Goal: Find specific page/section: Find specific page/section

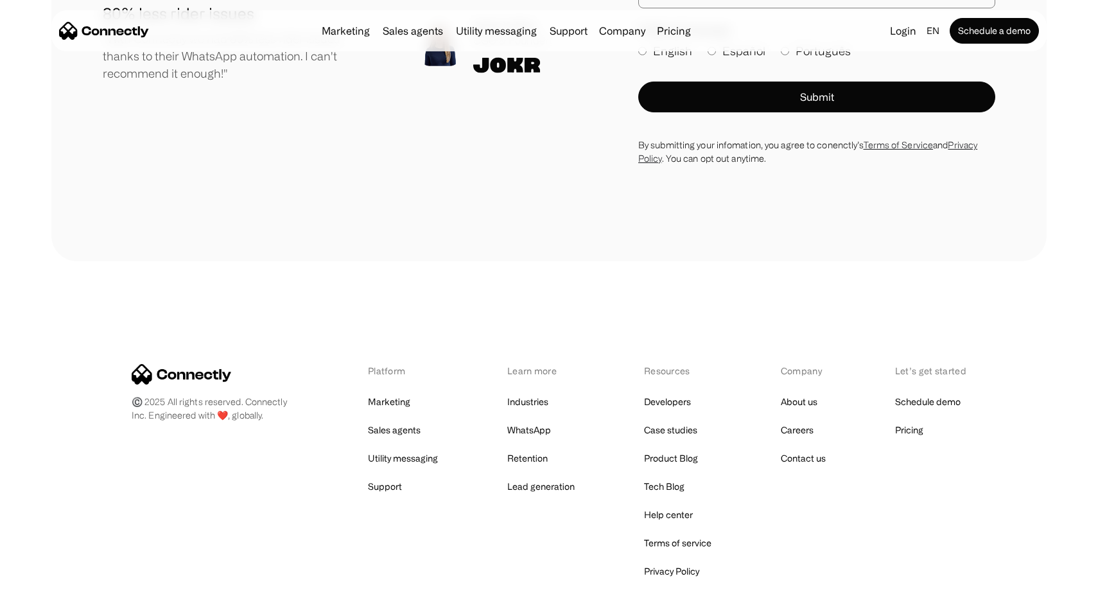
scroll to position [7319, 0]
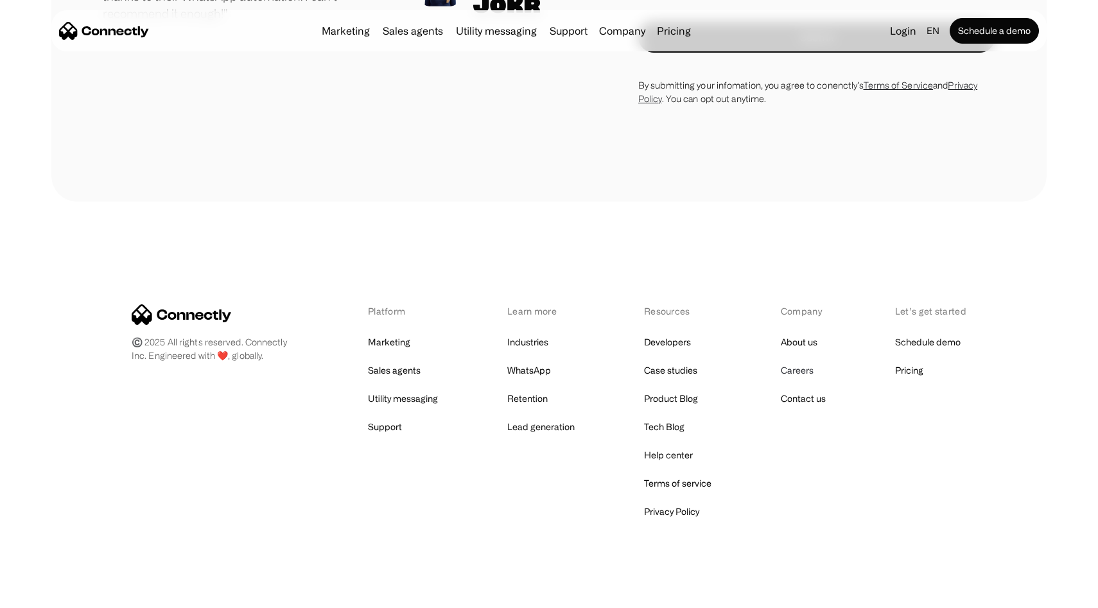
click at [791, 362] on link "Careers" at bounding box center [797, 371] width 33 height 18
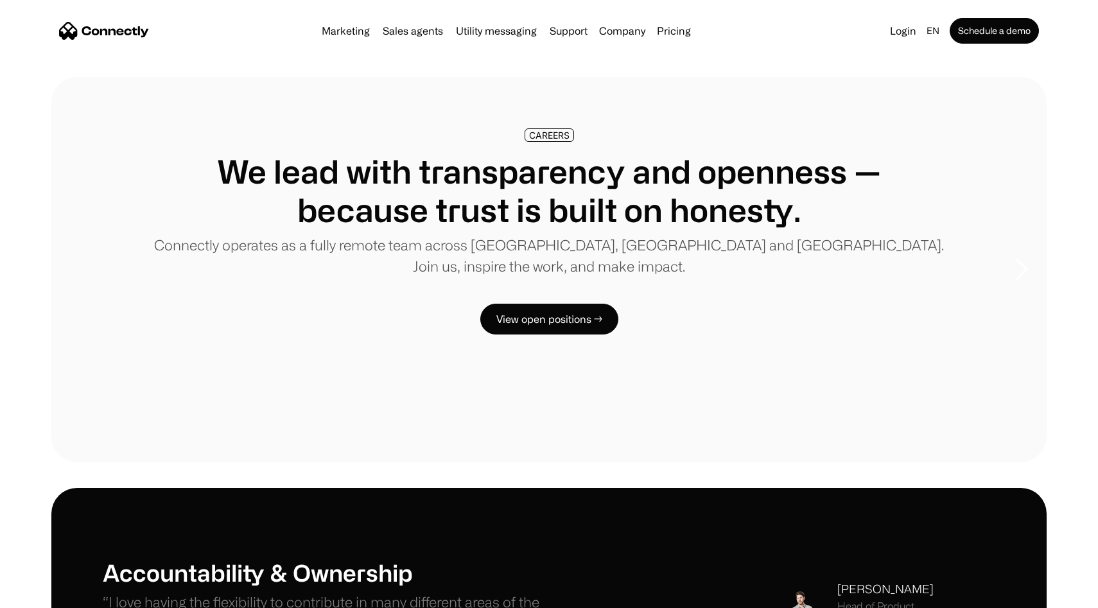
scroll to position [12, 0]
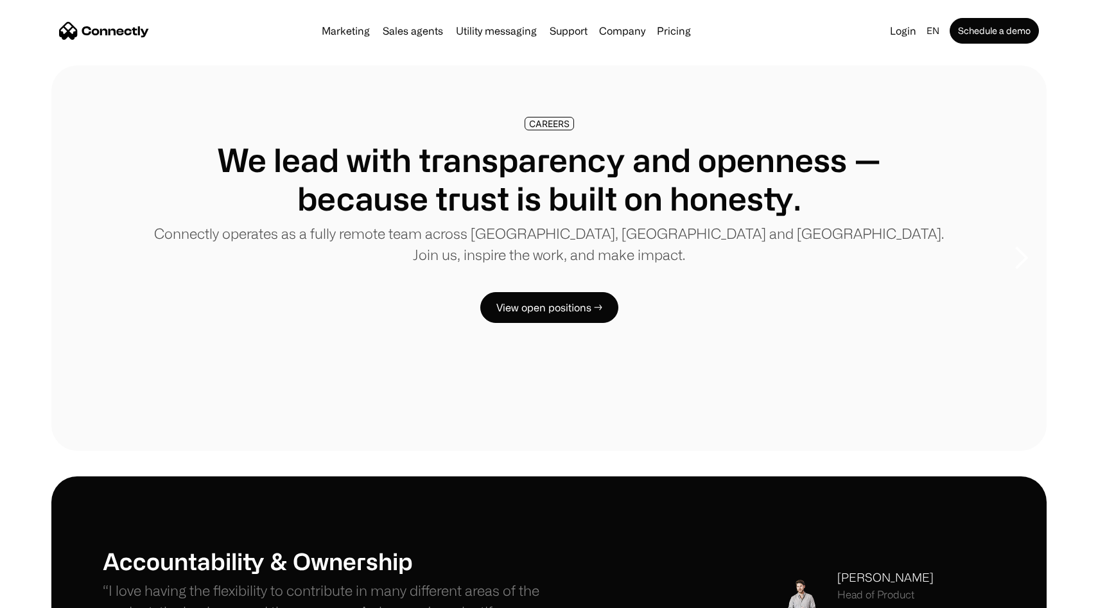
click at [523, 288] on div "CAREERS We lead with transparency and openness — because trust is built on hone…" at bounding box center [549, 220] width 893 height 206
click at [516, 311] on link "View open positions →" at bounding box center [549, 307] width 138 height 31
